Goal: Navigation & Orientation: Find specific page/section

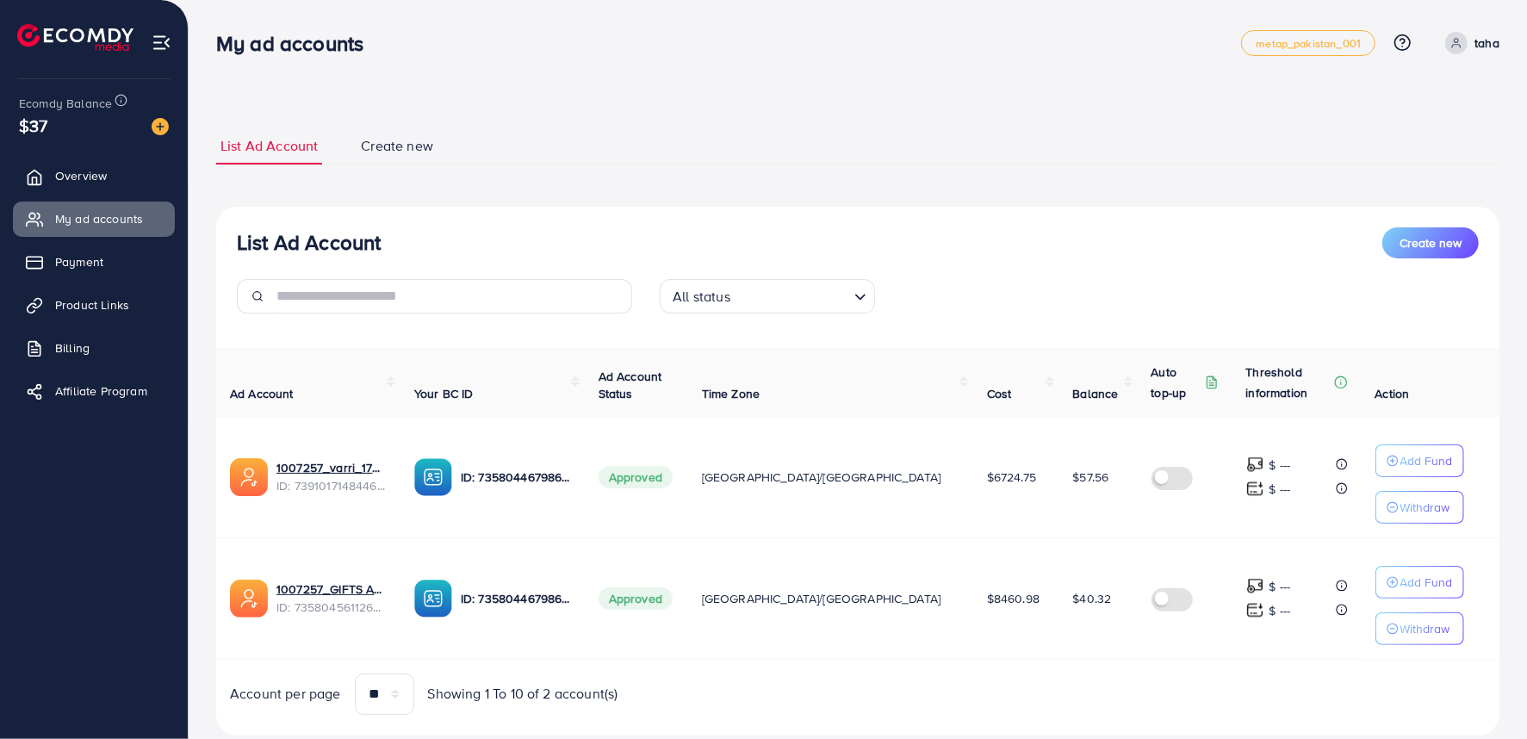
click at [107, 174] on span "Overview" at bounding box center [81, 175] width 52 height 17
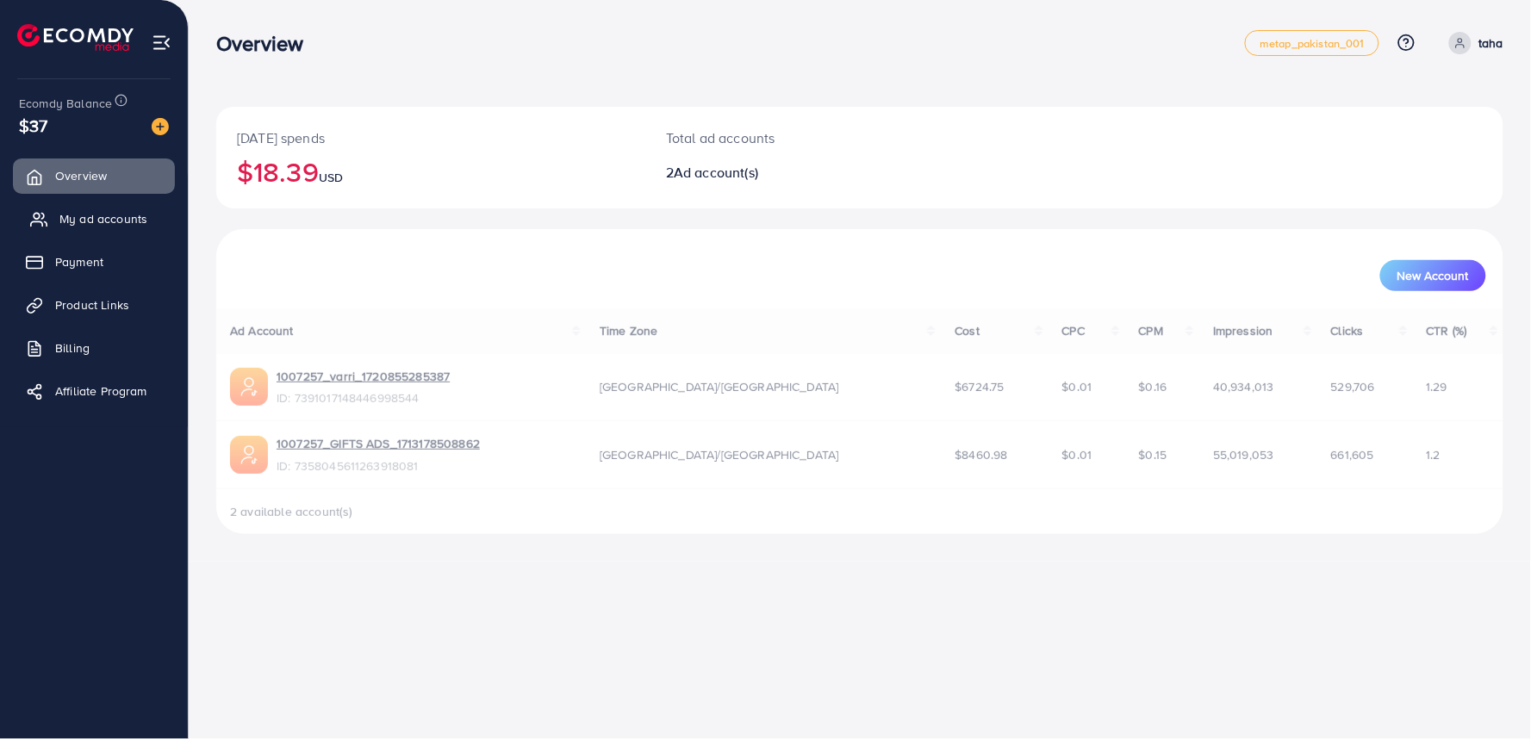
click at [109, 225] on span "My ad accounts" at bounding box center [103, 218] width 88 height 17
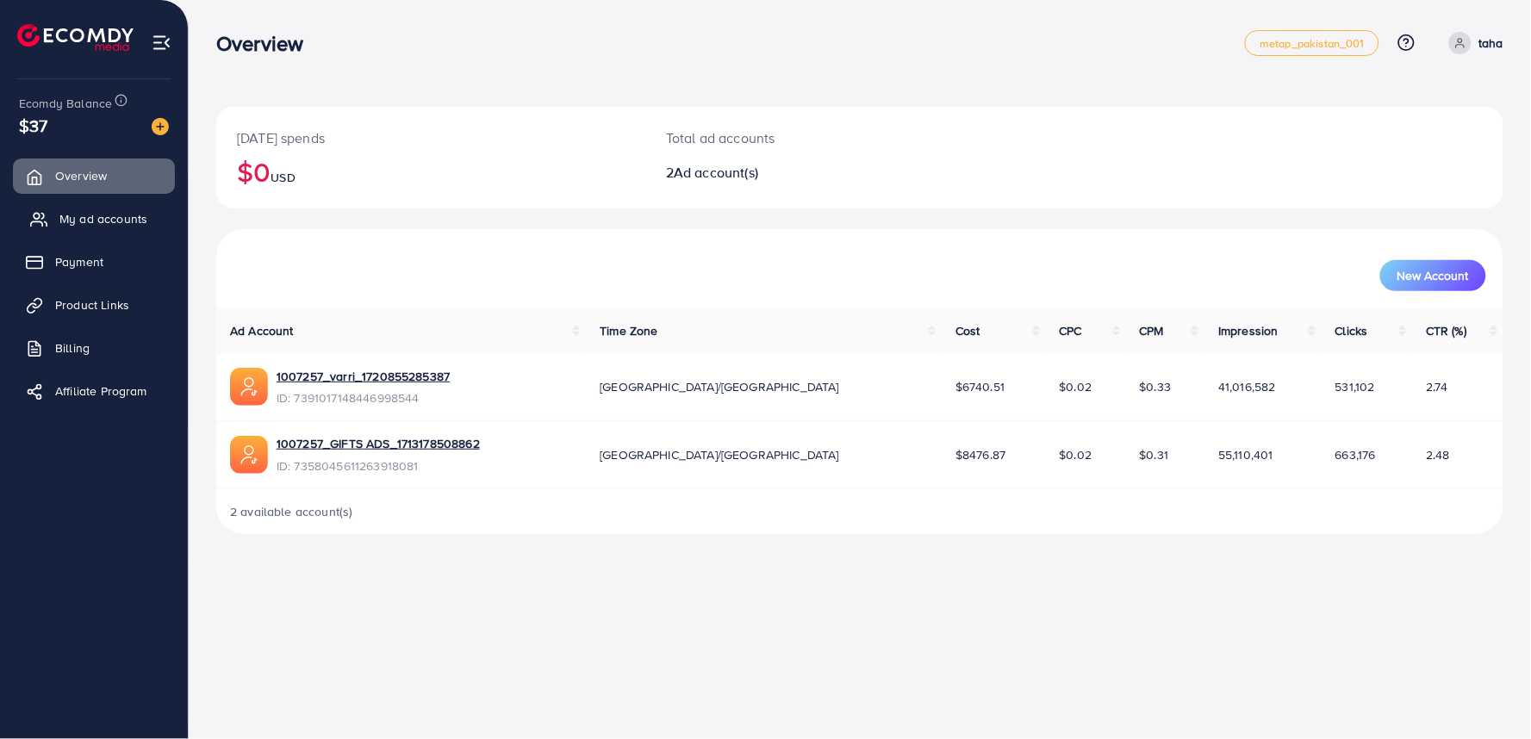
click at [102, 227] on span "My ad accounts" at bounding box center [103, 218] width 88 height 17
